Goal: Information Seeking & Learning: Learn about a topic

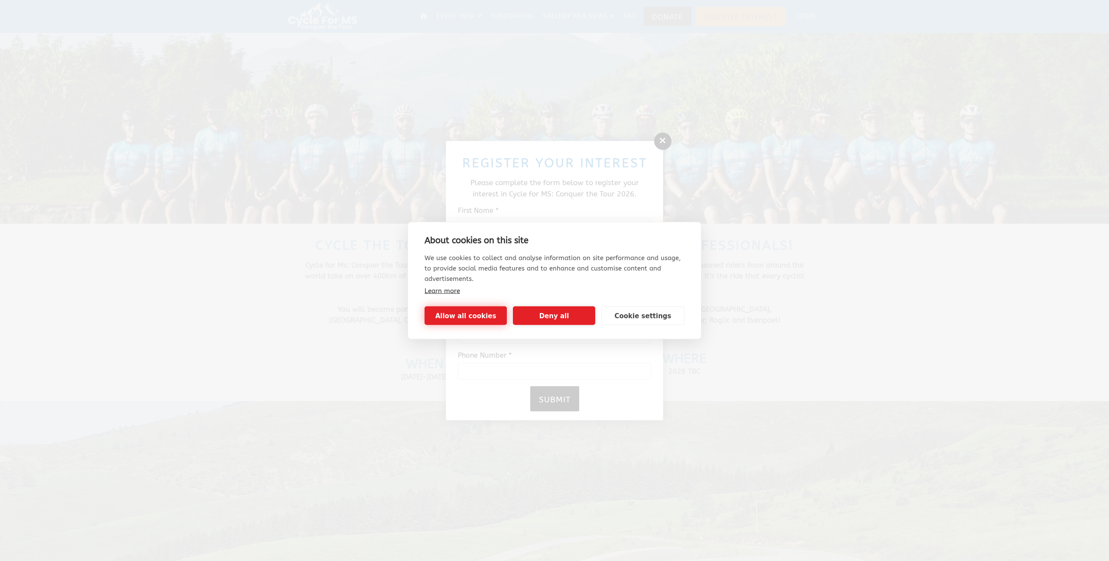
click at [474, 315] on button "Allow all cookies" at bounding box center [466, 315] width 82 height 19
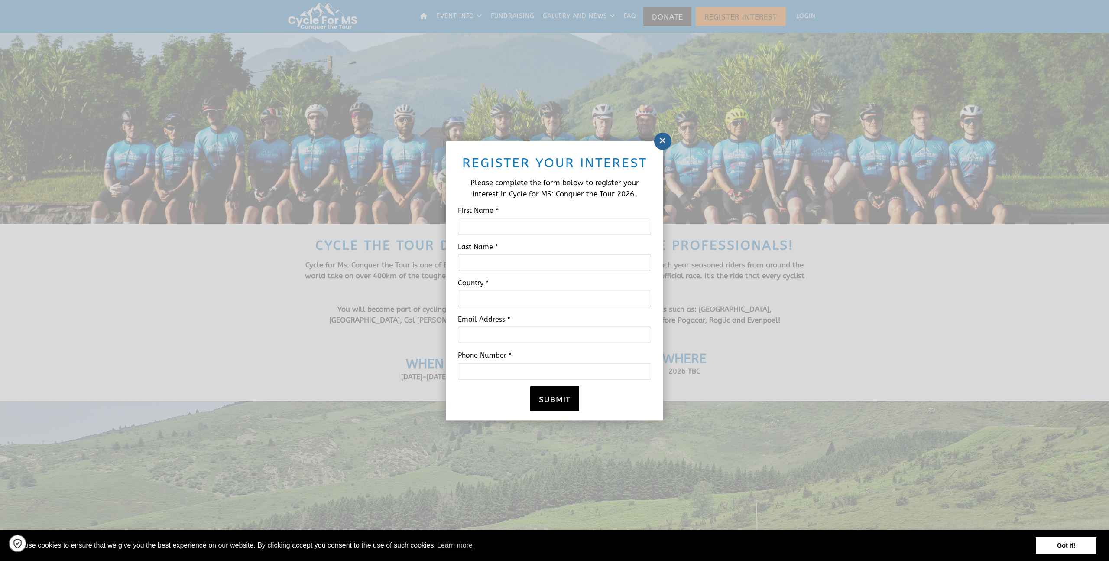
click at [659, 141] on link at bounding box center [662, 141] width 17 height 17
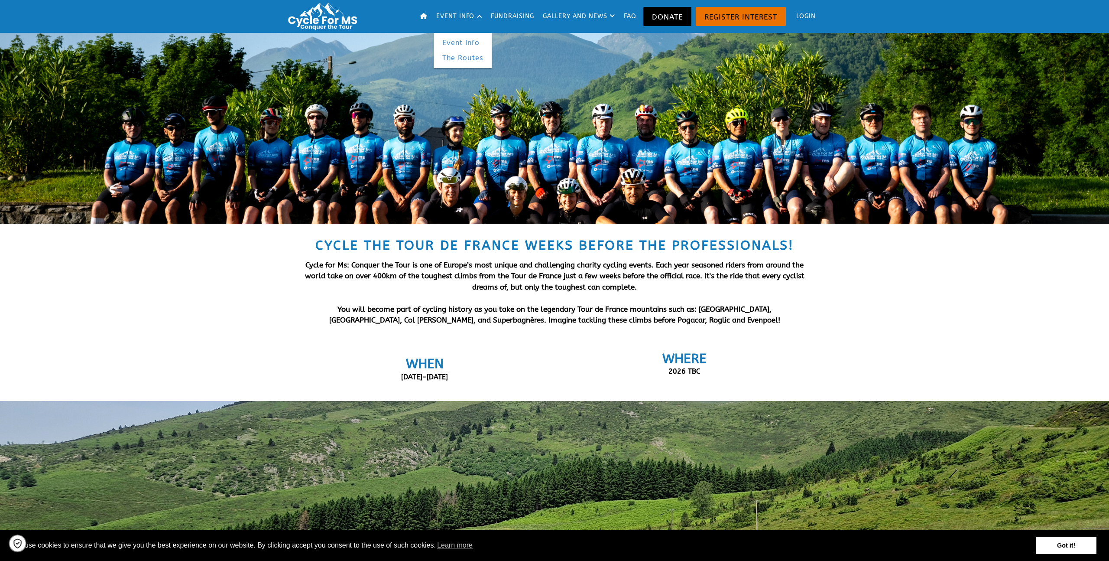
click at [460, 59] on link "The Routes" at bounding box center [463, 58] width 58 height 16
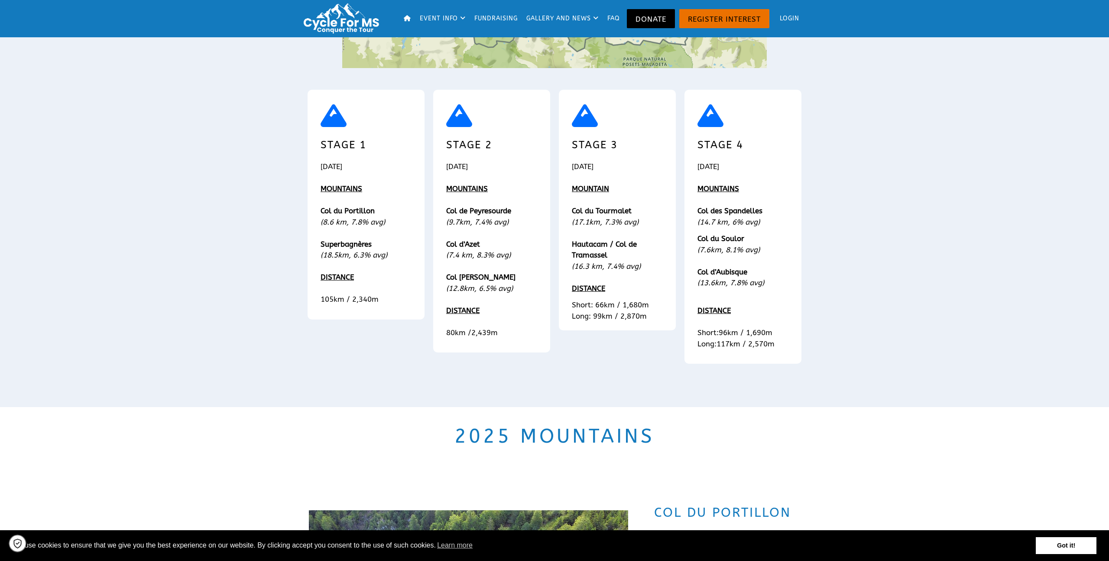
scroll to position [719, 0]
